Goal: Task Accomplishment & Management: Complete application form

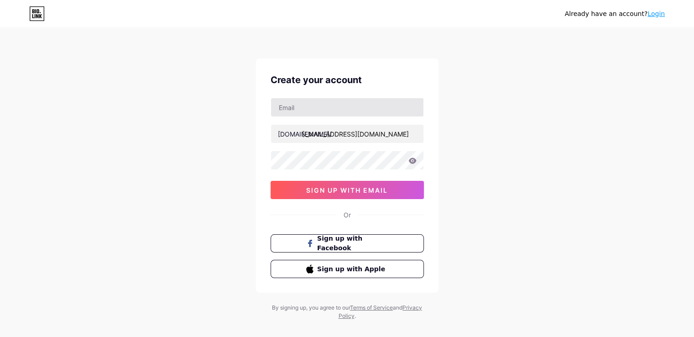
click at [310, 103] on input "text" at bounding box center [347, 107] width 152 height 18
type input "[EMAIL_ADDRESS][DOMAIN_NAME]"
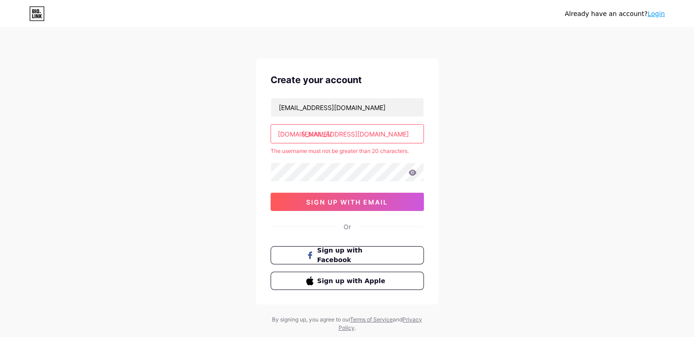
drag, startPoint x: 302, startPoint y: 133, endPoint x: 383, endPoint y: 135, distance: 80.7
click at [383, 135] on input "[EMAIL_ADDRESS][DOMAIN_NAME]" at bounding box center [347, 133] width 152 height 18
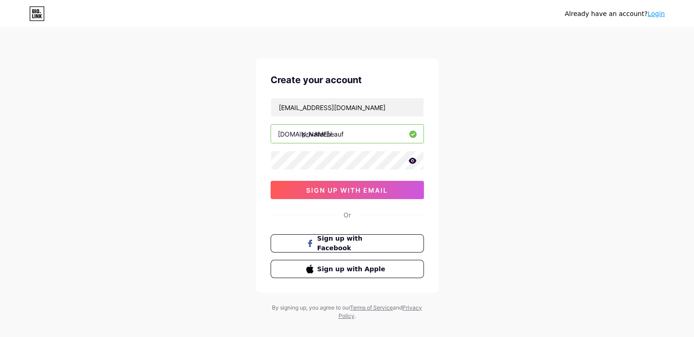
type input "privatecheauf"
click at [411, 159] on icon at bounding box center [412, 160] width 8 height 6
click at [392, 185] on button "sign up with email" at bounding box center [346, 190] width 153 height 18
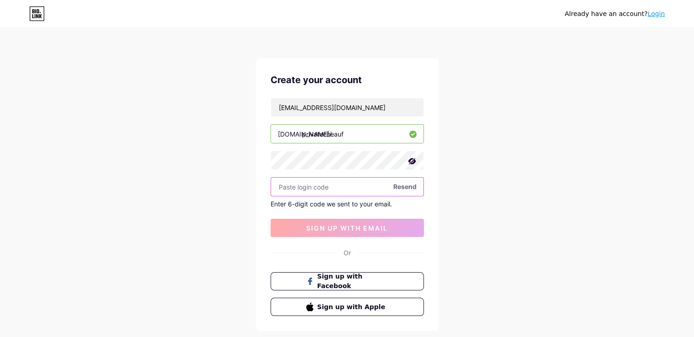
paste input "485707"
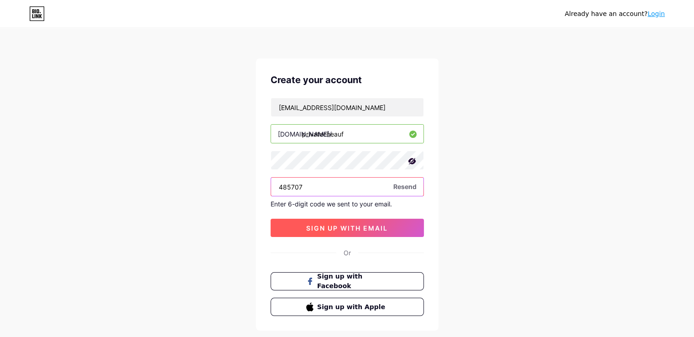
type input "485707"
click at [322, 229] on span "sign up with email" at bounding box center [347, 228] width 82 height 8
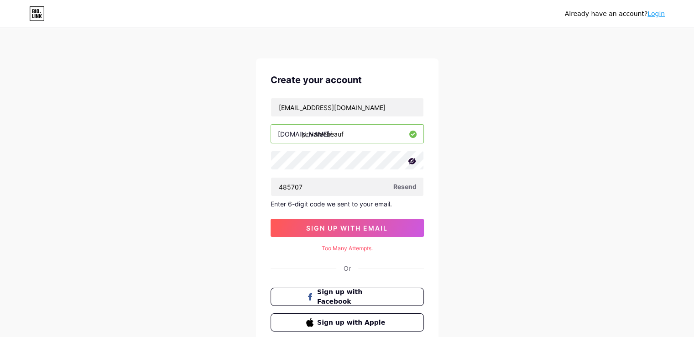
click at [352, 248] on div "Too Many Attempts." at bounding box center [346, 248] width 153 height 8
click at [335, 222] on button "sign up with email" at bounding box center [346, 227] width 153 height 18
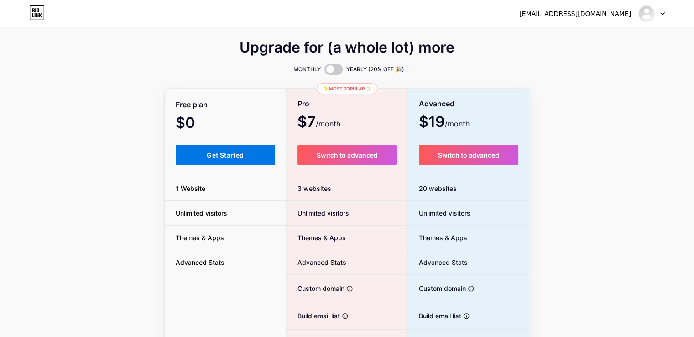
click at [234, 151] on span "Get Started" at bounding box center [225, 155] width 37 height 8
click at [651, 13] on img at bounding box center [646, 13] width 15 height 15
click at [664, 15] on div "[EMAIL_ADDRESS][DOMAIN_NAME] Dashboard Logout" at bounding box center [347, 13] width 694 height 16
click at [658, 15] on div at bounding box center [651, 13] width 26 height 16
click at [585, 41] on link "Dashboard" at bounding box center [607, 37] width 113 height 25
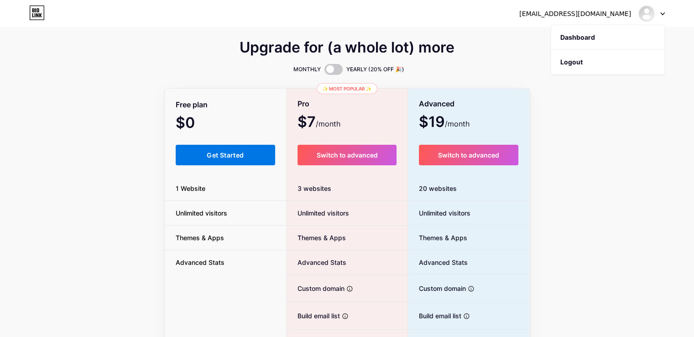
click at [248, 147] on button "Get Started" at bounding box center [226, 155] width 100 height 21
click at [242, 155] on span "Get Started" at bounding box center [225, 155] width 37 height 8
click at [211, 160] on button "Get Started" at bounding box center [226, 155] width 100 height 21
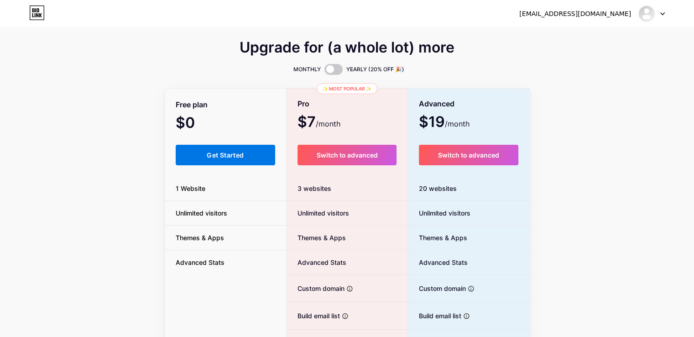
click at [211, 160] on button "Get Started" at bounding box center [226, 155] width 100 height 21
click at [230, 64] on div "MONTHLY YEARLY (20% OFF 🎉)" at bounding box center [347, 69] width 365 height 11
click at [225, 156] on span "Get Started" at bounding box center [225, 155] width 37 height 8
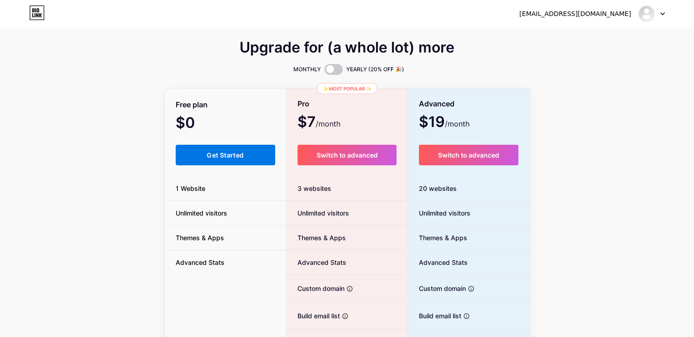
click at [225, 156] on span "Get Started" at bounding box center [225, 155] width 37 height 8
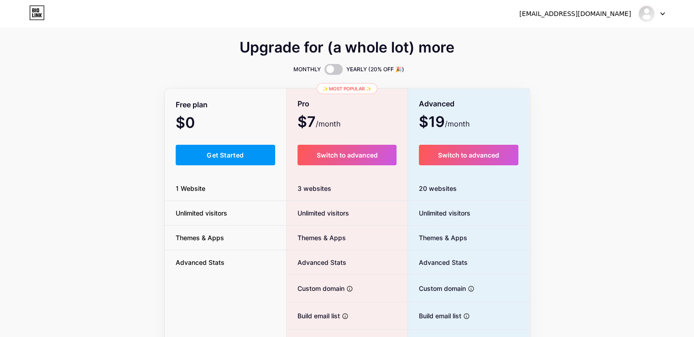
click at [653, 15] on div at bounding box center [646, 13] width 16 height 16
click at [588, 36] on link "Dashboard" at bounding box center [607, 37] width 113 height 25
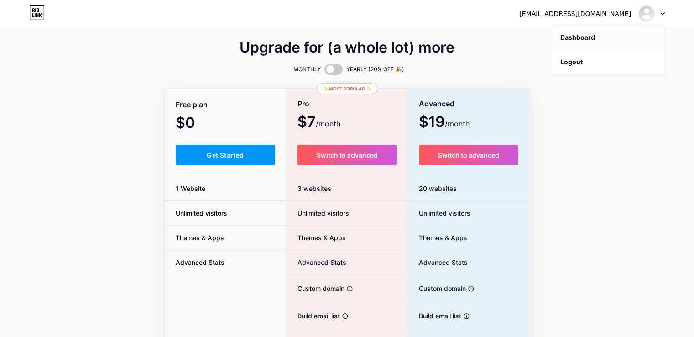
click at [588, 36] on link "Dashboard" at bounding box center [607, 37] width 113 height 25
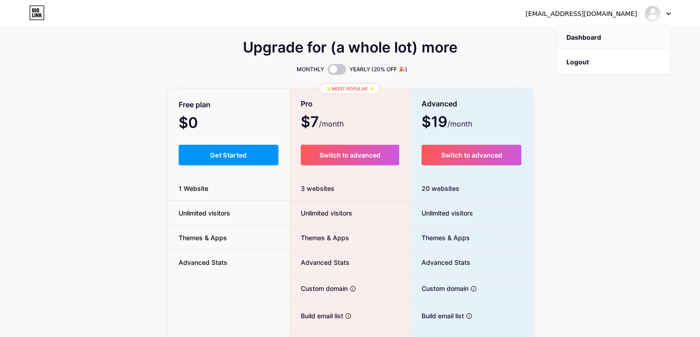
click at [588, 36] on html "[EMAIL_ADDRESS][DOMAIN_NAME] Dashboard Logout Link Copied Upgrade for (a whole …" at bounding box center [350, 224] width 700 height 448
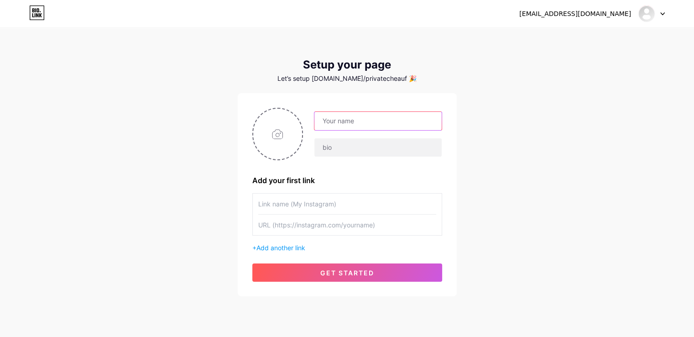
click at [332, 122] on input "text" at bounding box center [377, 121] width 127 height 18
drag, startPoint x: 395, startPoint y: 119, endPoint x: 489, endPoint y: 113, distance: 94.1
click at [489, 113] on div "[EMAIL_ADDRESS][DOMAIN_NAME] Dashboard Logout Setup your page Let’s setup [DOMA…" at bounding box center [347, 162] width 694 height 325
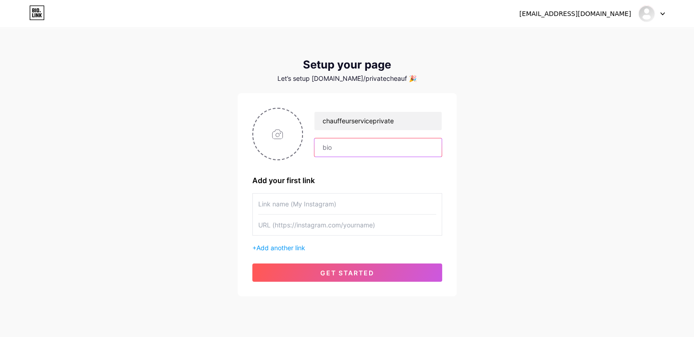
click at [327, 145] on input "text" at bounding box center [377, 147] width 127 height 18
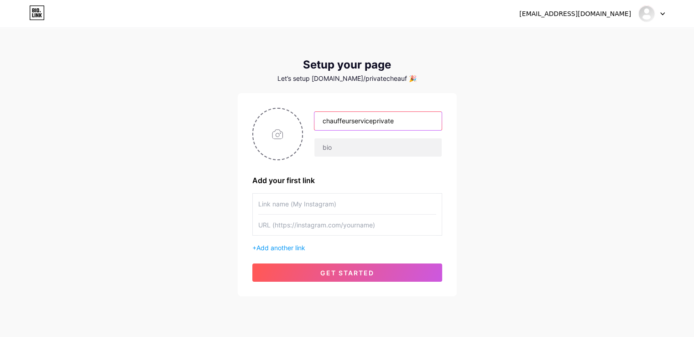
click at [422, 118] on input "chauffeurserviceprivate" at bounding box center [377, 121] width 127 height 18
click at [420, 118] on input "chauffeurserviceprivate" at bounding box center [377, 121] width 127 height 18
click at [420, 117] on input "chauffeurserviceprivate" at bounding box center [377, 121] width 127 height 18
click at [419, 117] on input "chauffeurserviceprivate" at bounding box center [377, 121] width 127 height 18
paste input "Private Chauf feur [GEOGRAPHIC_DATA]"
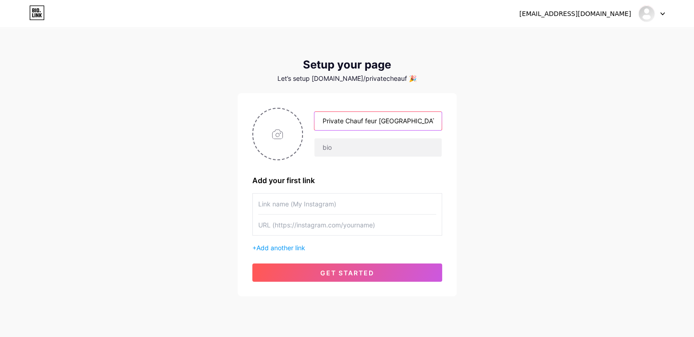
type input "Private Chauf feur [GEOGRAPHIC_DATA]"
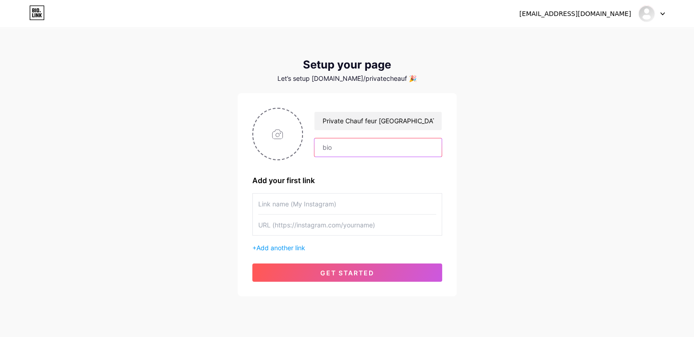
click at [344, 148] on input "text" at bounding box center [377, 147] width 127 height 18
paste input "Travel with complete ease, comfort, and class. Choose with Al Weam Transport's …"
type input "Travel with complete ease, comfort, and class. Choose with Al Weam Transport's …"
click at [300, 207] on input "text" at bounding box center [347, 203] width 178 height 21
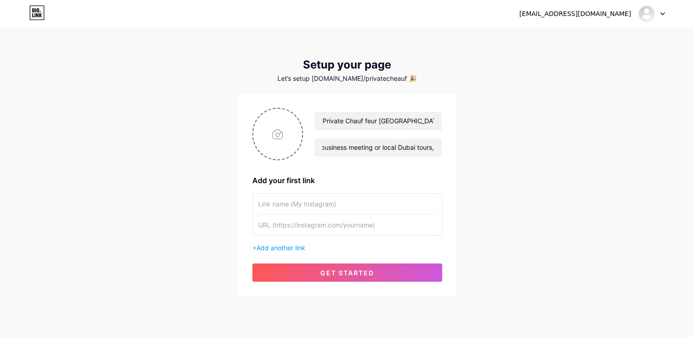
scroll to position [0, 0]
click at [359, 225] on input "text" at bounding box center [347, 224] width 178 height 21
click at [363, 229] on input "text" at bounding box center [347, 224] width 178 height 21
paste input "[URL][DOMAIN_NAME]"
type input "[URL][DOMAIN_NAME]"
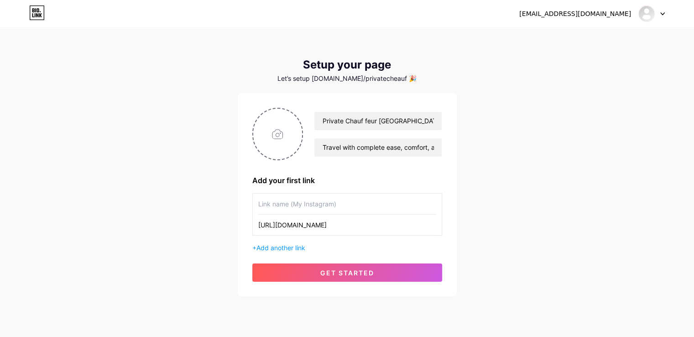
click at [366, 203] on input "text" at bounding box center [347, 203] width 178 height 21
click at [277, 207] on input "text" at bounding box center [347, 203] width 178 height 21
paste input "Private Chauf feur [GEOGRAPHIC_DATA]"
type input "Private Chauf feur [GEOGRAPHIC_DATA]"
click at [291, 247] on span "Add another link" at bounding box center [280, 247] width 49 height 8
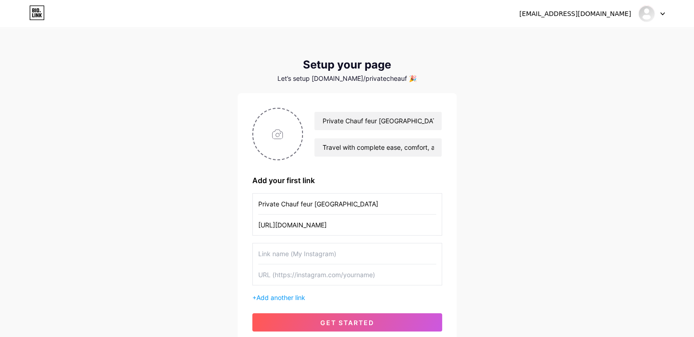
click at [280, 287] on div "Private Chauf feur [GEOGRAPHIC_DATA] [URL][DOMAIN_NAME] + Add another link" at bounding box center [347, 247] width 190 height 109
click at [280, 278] on input "text" at bounding box center [347, 274] width 178 height 21
paste input "[URL][DOMAIN_NAME]"
type input "[URL][DOMAIN_NAME]"
click at [299, 254] on input "text" at bounding box center [347, 253] width 178 height 21
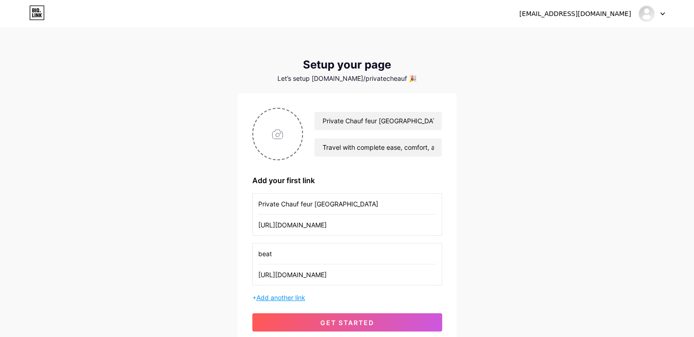
type input "beat"
click at [276, 299] on span "Add another link" at bounding box center [280, 297] width 49 height 8
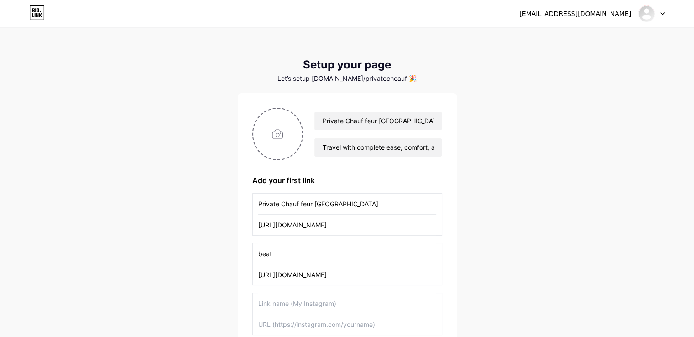
click at [295, 320] on input "text" at bounding box center [347, 324] width 178 height 21
paste input "[URL][DOMAIN_NAME]"
type input "[URL][DOMAIN_NAME]"
click at [292, 305] on input "text" at bounding box center [347, 303] width 178 height 21
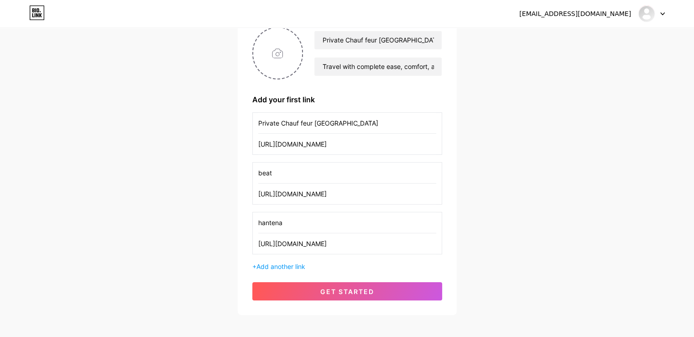
scroll to position [124, 0]
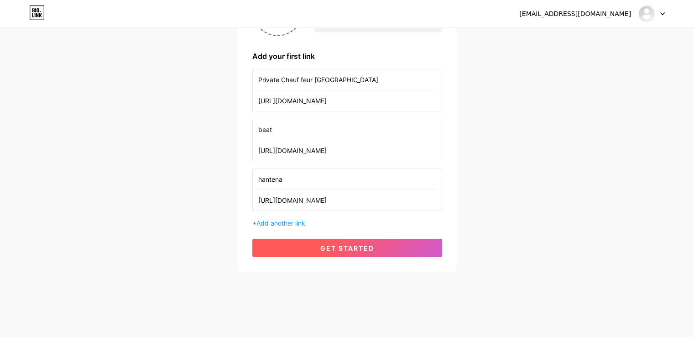
type input "hantena"
click at [336, 250] on button "get started" at bounding box center [347, 247] width 190 height 18
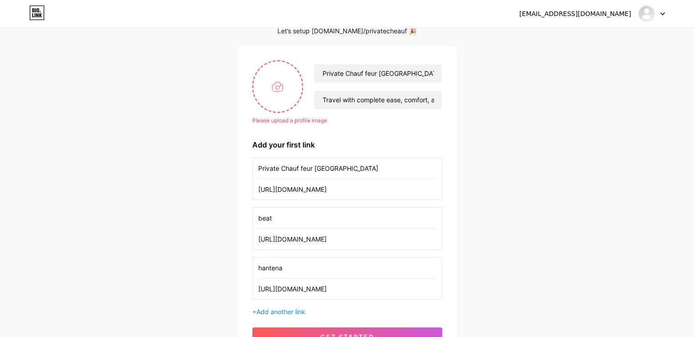
scroll to position [0, 0]
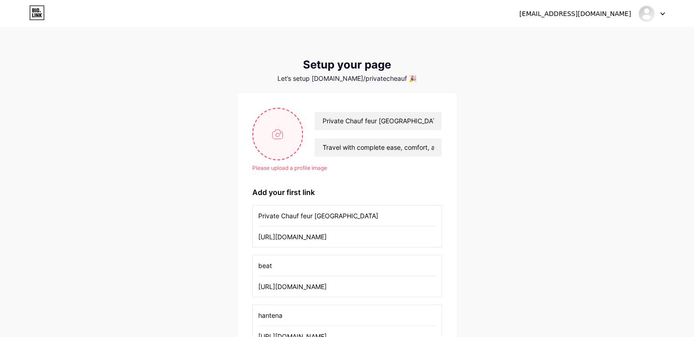
click at [277, 129] on input "file" at bounding box center [277, 134] width 49 height 51
type input "C:\fakepath\pic.png"
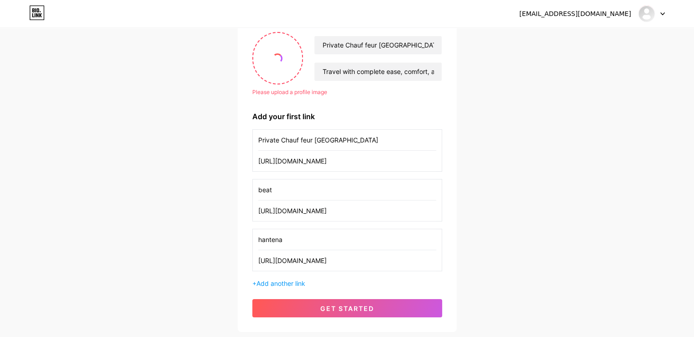
scroll to position [91, 0]
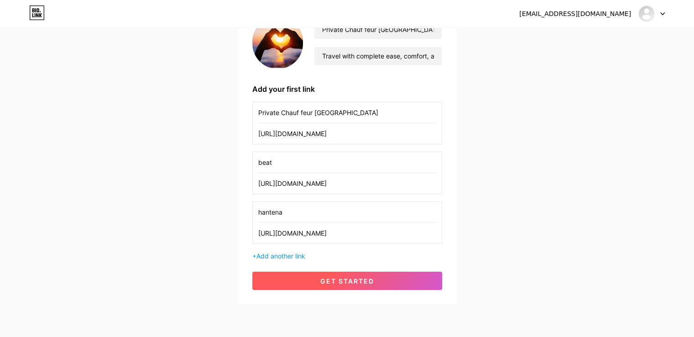
click at [340, 280] on span "get started" at bounding box center [347, 281] width 54 height 8
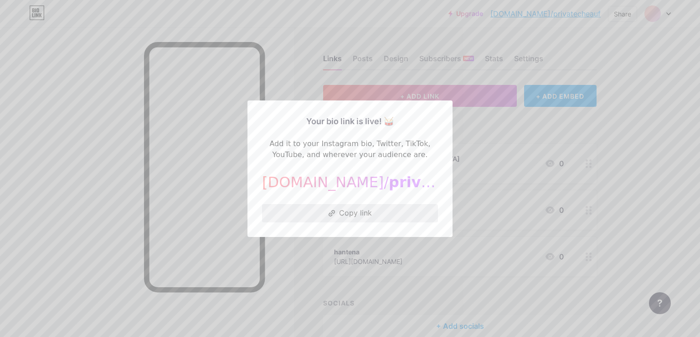
click at [342, 211] on button "Copy link" at bounding box center [350, 213] width 176 height 18
